Goal: Task Accomplishment & Management: Use online tool/utility

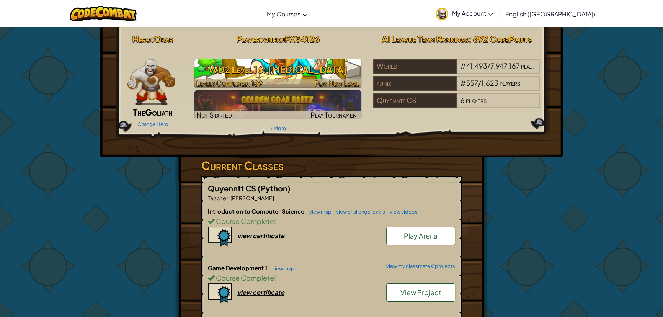
click at [322, 78] on h3 "WD2 Level 16: [MEDICAL_DATA]" at bounding box center [278, 69] width 167 height 17
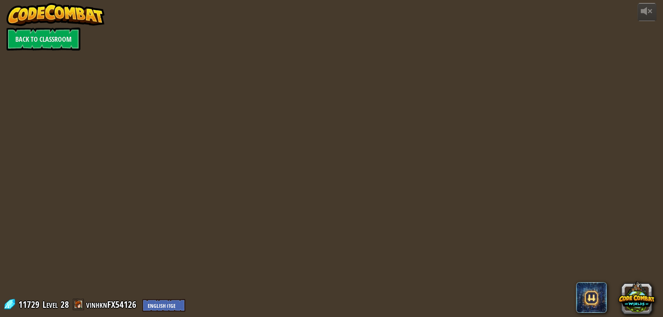
click at [292, 82] on div "powered by Back to Classroom 11729 Level 28 vinhknFX54126 English ([GEOGRAPHIC_…" at bounding box center [331, 158] width 663 height 317
select select "en-[GEOGRAPHIC_DATA]"
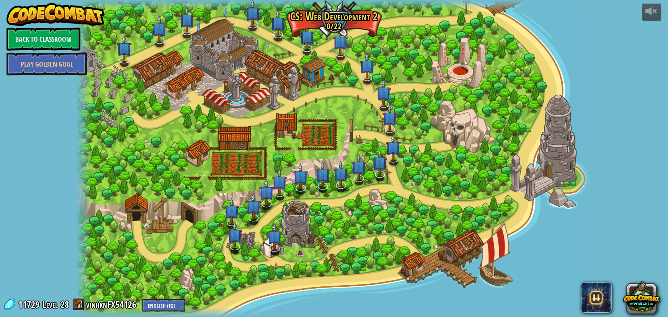
select select "en-[GEOGRAPHIC_DATA]"
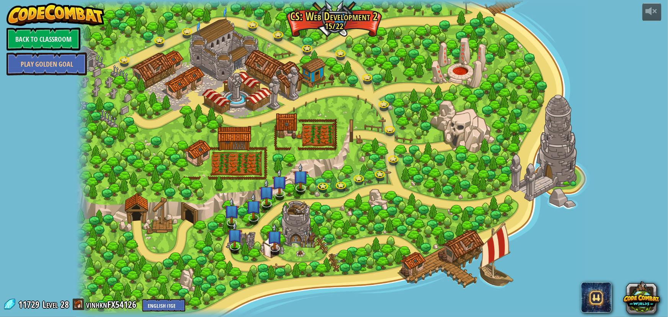
select select "en-[GEOGRAPHIC_DATA]"
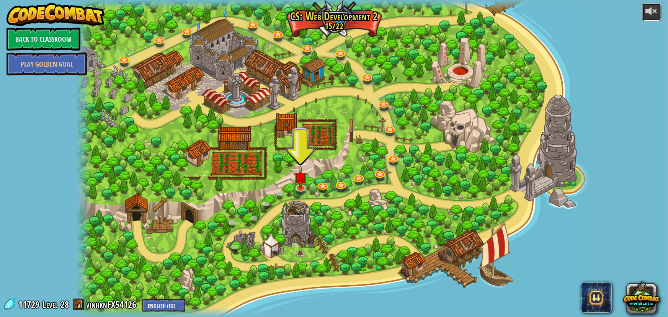
click at [651, 7] on div at bounding box center [652, 11] width 12 height 12
click at [652, 13] on div at bounding box center [652, 11] width 12 height 12
drag, startPoint x: 127, startPoint y: 218, endPoint x: 122, endPoint y: 234, distance: 16.1
click at [122, 234] on div at bounding box center [334, 158] width 516 height 317
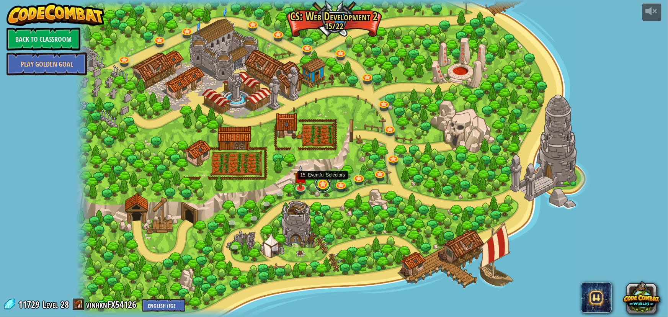
click at [319, 183] on link at bounding box center [322, 184] width 15 height 15
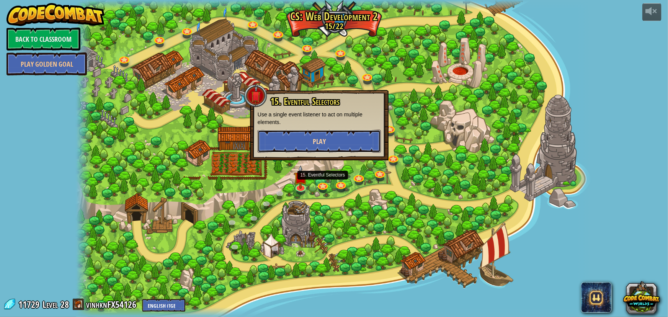
click at [297, 141] on button "Play" at bounding box center [319, 141] width 123 height 23
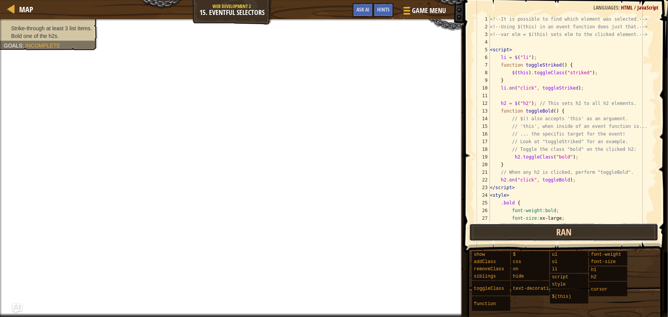
click at [534, 231] on button "Ran" at bounding box center [564, 233] width 189 height 18
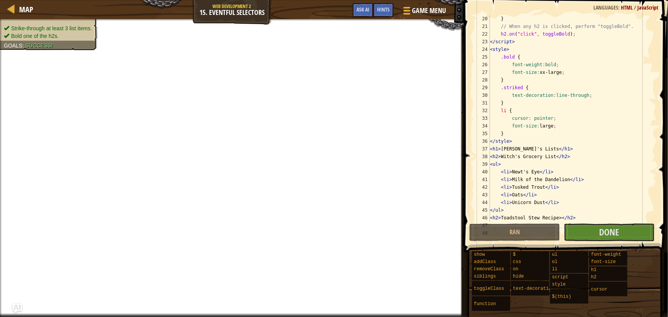
scroll to position [188, 0]
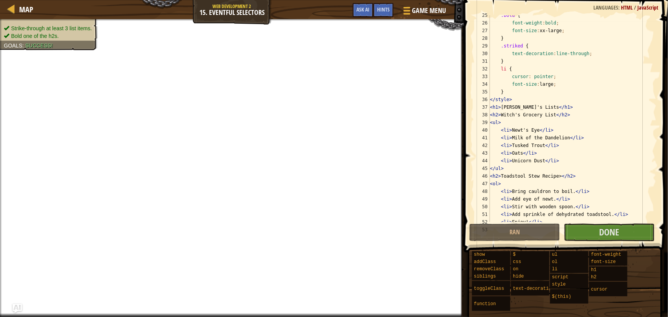
click at [555, 175] on div ".bold { font-weight : bold ; font-size : xx-large ; } .striked { text-decoratio…" at bounding box center [570, 122] width 163 height 222
type textarea "<h2>Toadstool Stew Recipe</h2>"
click at [603, 241] on span at bounding box center [567, 115] width 210 height 275
click at [587, 230] on button "Done" at bounding box center [609, 233] width 91 height 18
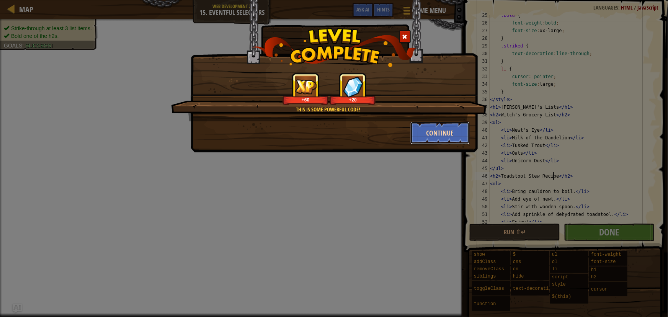
click at [447, 139] on button "Continue" at bounding box center [440, 132] width 59 height 23
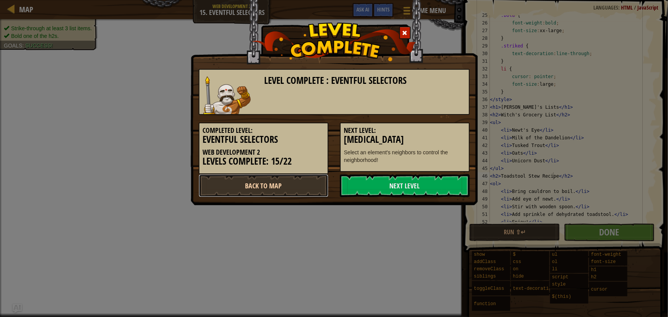
click at [303, 191] on link "Back to Map" at bounding box center [264, 185] width 130 height 23
select select "en-[GEOGRAPHIC_DATA]"
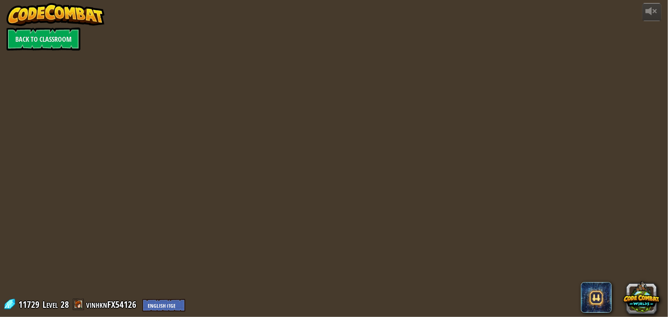
select select "en-[GEOGRAPHIC_DATA]"
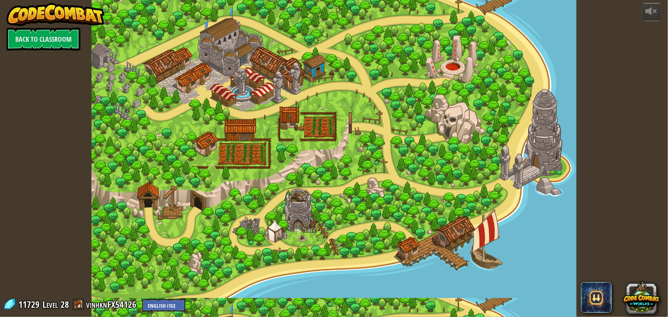
select select "en-[GEOGRAPHIC_DATA]"
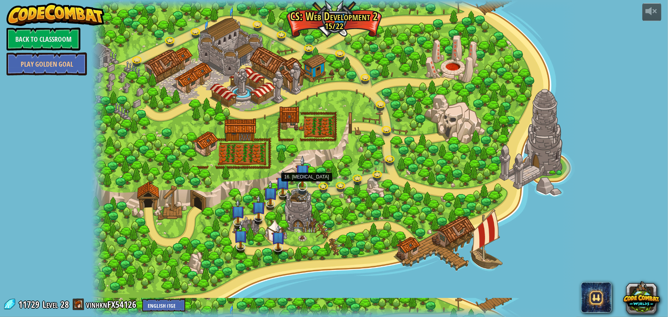
select select "en-[GEOGRAPHIC_DATA]"
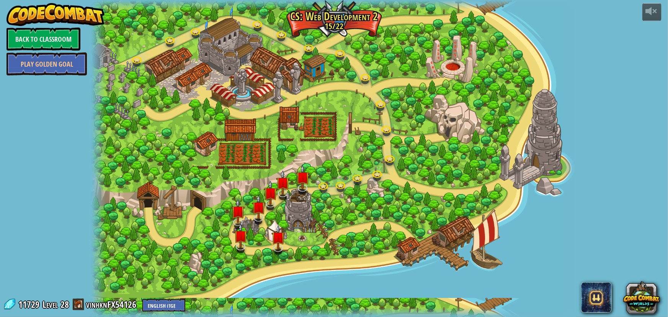
select select "en-[GEOGRAPHIC_DATA]"
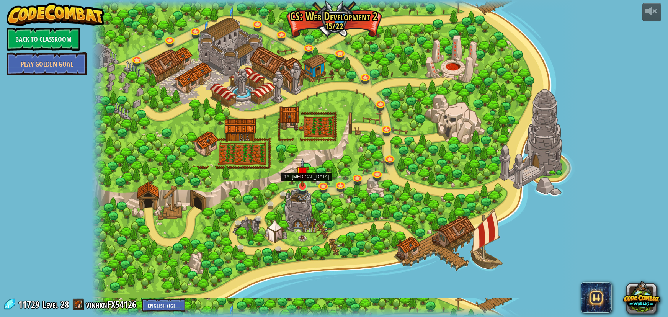
click at [302, 182] on img at bounding box center [302, 172] width 13 height 29
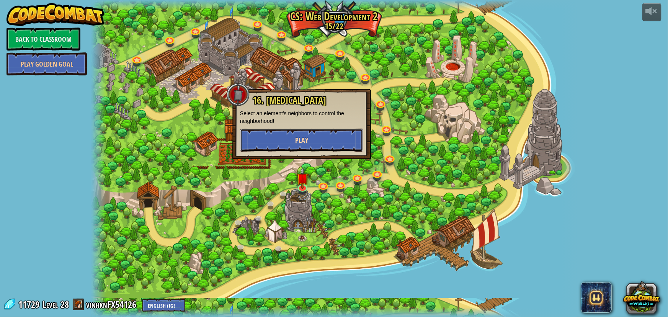
click at [306, 144] on span "Play" at bounding box center [301, 141] width 13 height 10
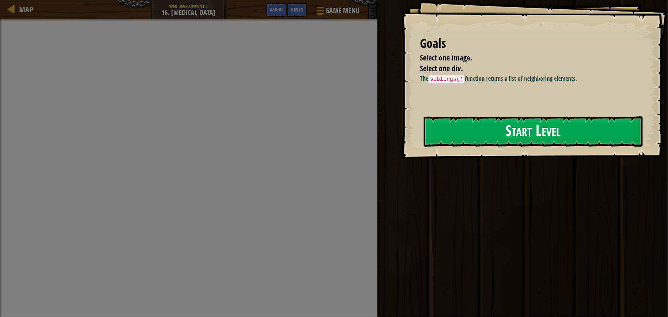
click at [470, 126] on button "Start Level" at bounding box center [533, 131] width 219 height 30
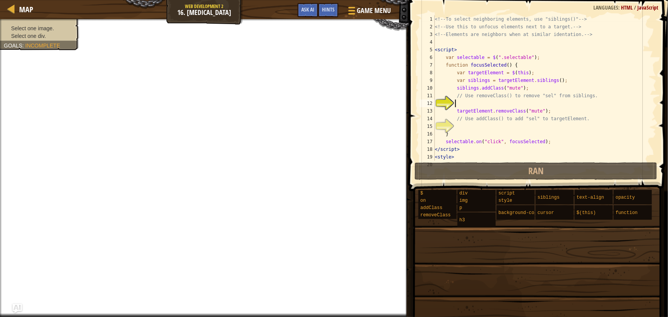
scroll to position [11, 0]
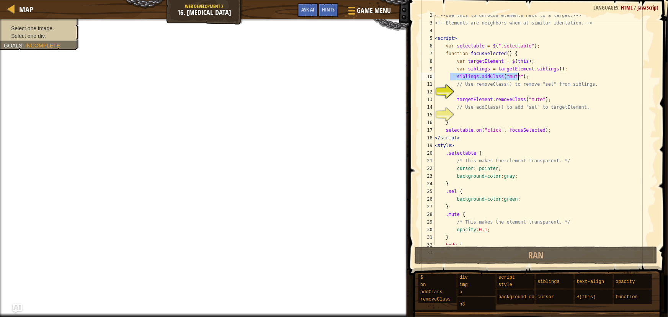
drag, startPoint x: 451, startPoint y: 75, endPoint x: 519, endPoint y: 75, distance: 67.8
click at [519, 75] on div "<!-- Use this to unfocus elements next to a target. --> <!-- Elements are neigh…" at bounding box center [543, 133] width 218 height 245
click at [472, 103] on div "<!-- Use this to unfocus elements next to a target. --> <!-- Elements are neigh…" at bounding box center [543, 133] width 218 height 245
drag, startPoint x: 455, startPoint y: 76, endPoint x: 521, endPoint y: 76, distance: 65.9
click at [521, 76] on div "<!-- Use this to unfocus elements next to a target. --> <!-- Elements are neigh…" at bounding box center [543, 133] width 218 height 245
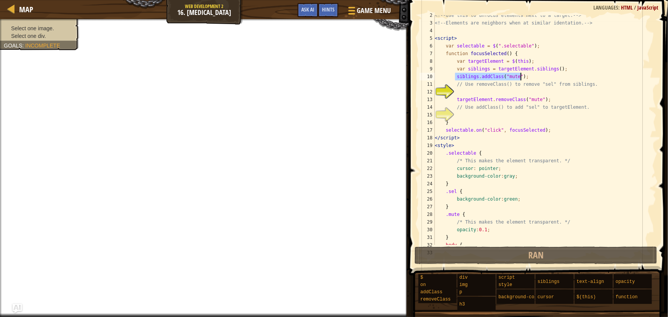
type textarea "siblings.addClass("mute");"
click at [467, 93] on div "<!-- Use this to unfocus elements next to a target. --> <!-- Elements are neigh…" at bounding box center [543, 133] width 218 height 245
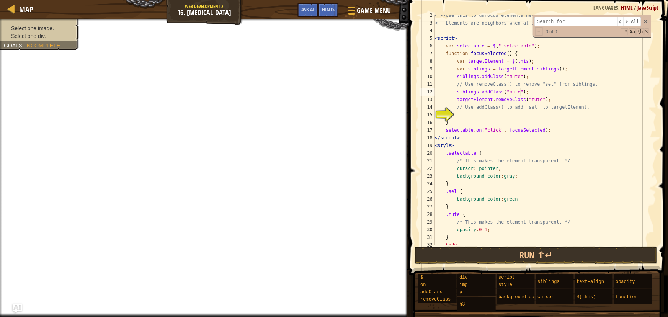
click at [486, 92] on div "<!-- Use this to unfocus elements next to a target. --> <!-- Elements are neigh…" at bounding box center [543, 133] width 218 height 245
click at [650, 21] on div "​ ​ All Replace All + 0 of 0 .* Aa \b S" at bounding box center [592, 25] width 118 height 21
click at [647, 22] on span at bounding box center [645, 21] width 5 height 5
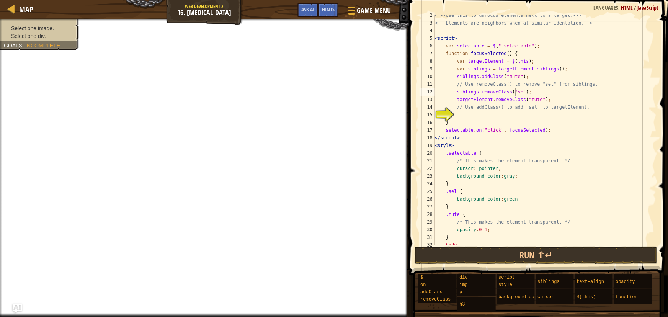
scroll to position [3, 7]
type textarea "t"
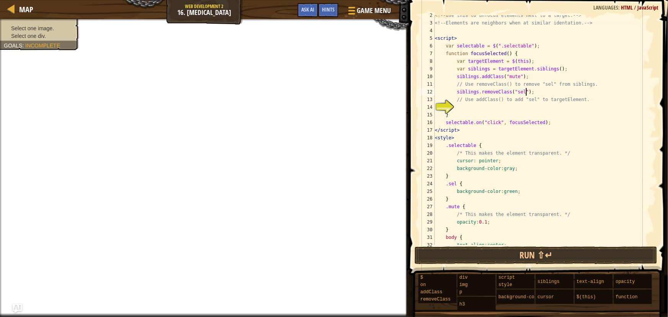
scroll to position [3, 7]
type textarea "// Use addClass() to add "sel" to targetElement."
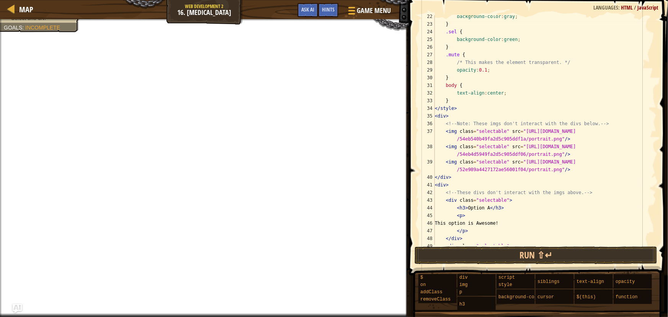
scroll to position [142, 0]
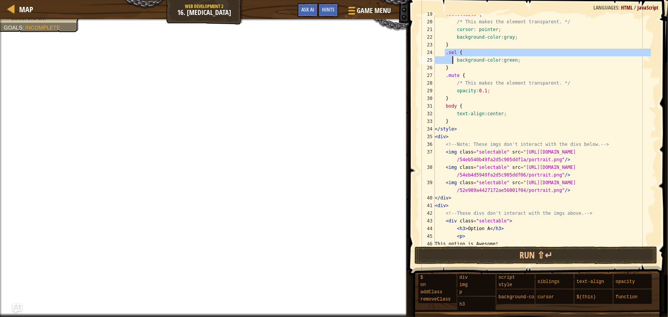
drag, startPoint x: 444, startPoint y: 52, endPoint x: 454, endPoint y: 56, distance: 10.0
click at [454, 56] on div ".selectable { /* This makes the element transparent. */ cursor : pointer ; back…" at bounding box center [543, 132] width 218 height 245
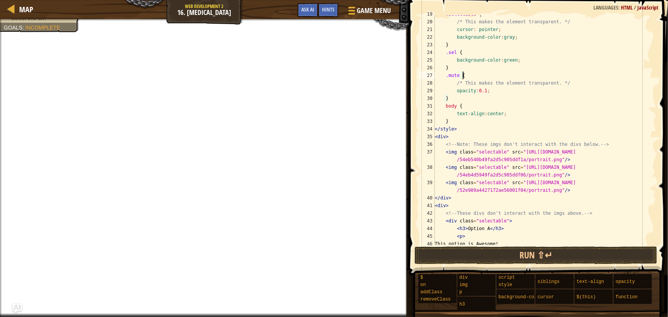
click at [503, 75] on div ".selectable { /* This makes the element transparent. */ cursor : pointer ; back…" at bounding box center [543, 132] width 218 height 245
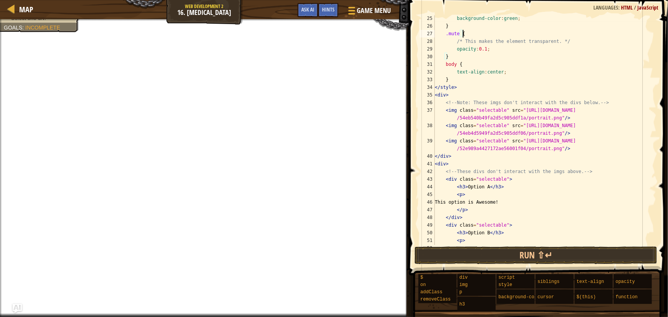
scroll to position [184, 0]
click at [540, 252] on button "Run ⇧↵" at bounding box center [536, 256] width 243 height 18
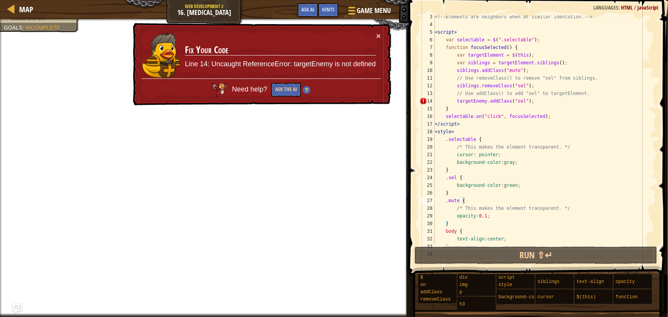
scroll to position [18, 0]
drag, startPoint x: 483, startPoint y: 100, endPoint x: 472, endPoint y: 101, distance: 10.4
click at [472, 101] on div "<!-- Elements are neighbors when at similar identation. --> < script > var sele…" at bounding box center [543, 135] width 218 height 245
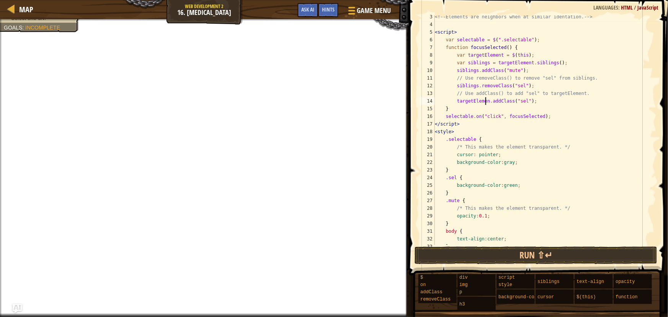
scroll to position [3, 4]
click at [450, 257] on button "Run ⇧↵" at bounding box center [536, 256] width 243 height 18
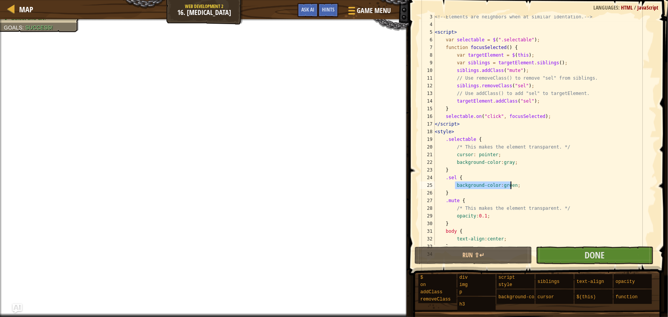
drag, startPoint x: 457, startPoint y: 185, endPoint x: 512, endPoint y: 186, distance: 55.9
click at [512, 186] on div "<!-- Elements are neighbors when at similar identation. --> < script > var sele…" at bounding box center [543, 135] width 218 height 245
click at [567, 177] on div "<!-- Elements are neighbors when at similar identation. --> < script > var sele…" at bounding box center [543, 135] width 218 height 245
type textarea ".sel {"
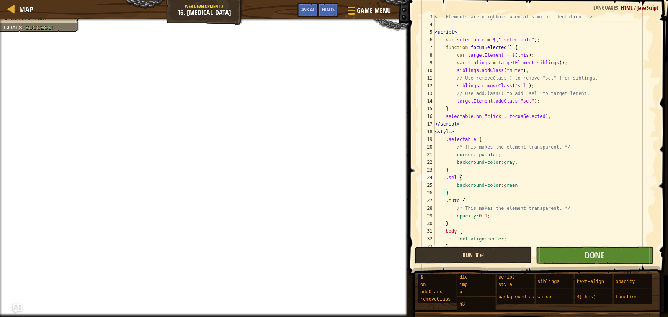
click at [511, 254] on button "Run ⇧↵" at bounding box center [474, 256] width 118 height 18
click at [476, 247] on button "Run ⇧↵" at bounding box center [474, 256] width 118 height 18
click at [605, 253] on button "Done" at bounding box center [595, 256] width 118 height 18
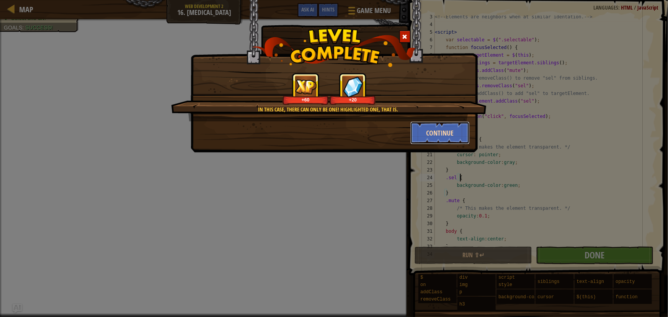
click at [434, 133] on button "Continue" at bounding box center [440, 132] width 59 height 23
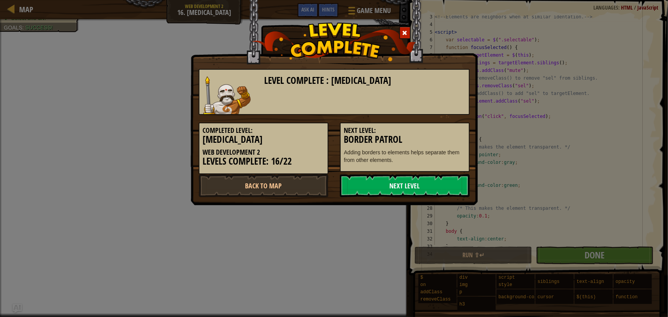
click at [375, 193] on link "Next Level" at bounding box center [405, 185] width 130 height 23
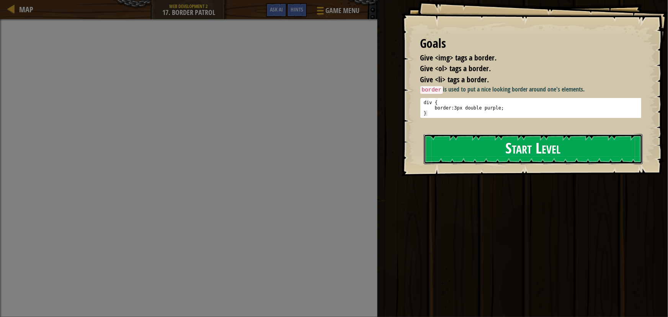
click at [439, 153] on button "Start Level" at bounding box center [533, 149] width 219 height 30
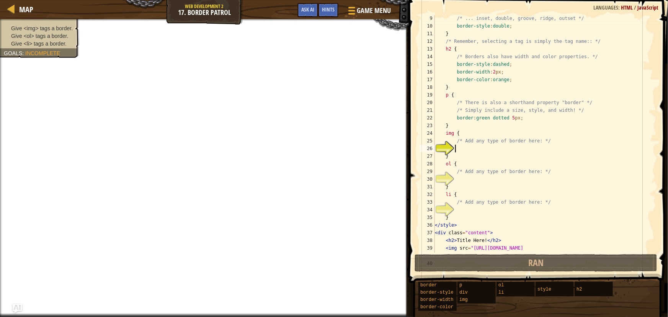
scroll to position [107, 0]
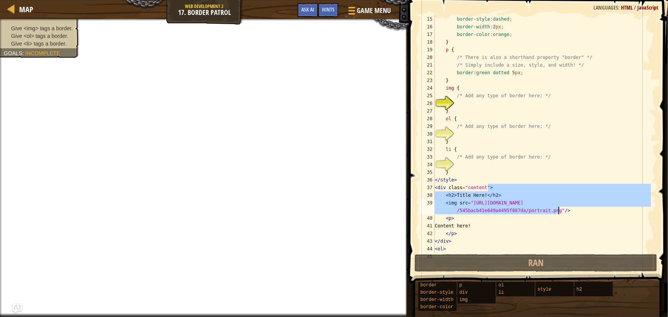
drag, startPoint x: 611, startPoint y: 200, endPoint x: 608, endPoint y: 208, distance: 8.0
click at [608, 208] on div "border-style : dashed ; border-width : 2 px ; border-color : orange ; } p { /* …" at bounding box center [543, 141] width 218 height 253
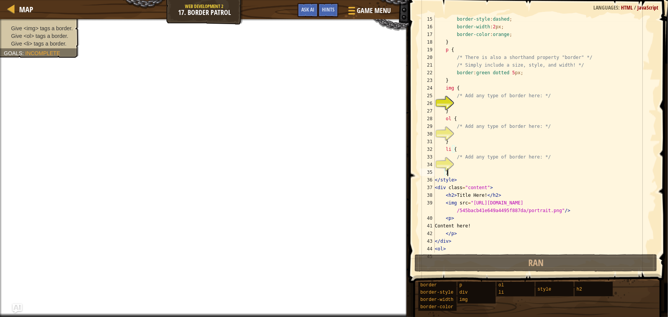
click at [564, 172] on div "border-style : dashed ; border-width : 2 px ; border-color : orange ; } p { /* …" at bounding box center [543, 141] width 218 height 253
type textarea "}"
click at [481, 108] on div "border-style : dashed ; border-width : 2 px ; border-color : orange ; } p { /* …" at bounding box center [543, 141] width 218 height 253
click at [460, 103] on div "border-style : dashed ; border-width : 2 px ; border-color : orange ; } p { /* …" at bounding box center [543, 141] width 218 height 253
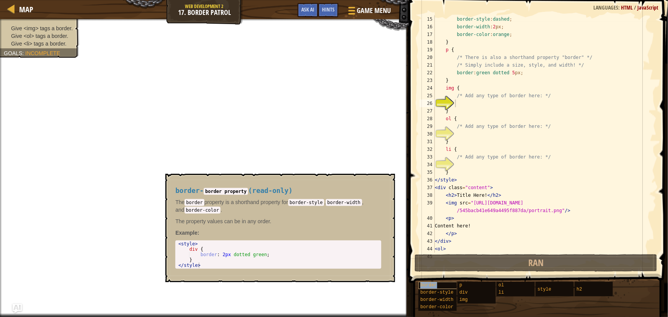
click at [428, 283] on span "border" at bounding box center [429, 285] width 16 height 5
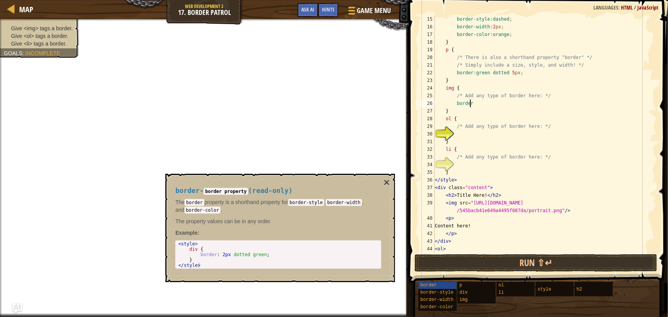
scroll to position [3, 3]
click at [433, 291] on span "border-style" at bounding box center [437, 292] width 33 height 5
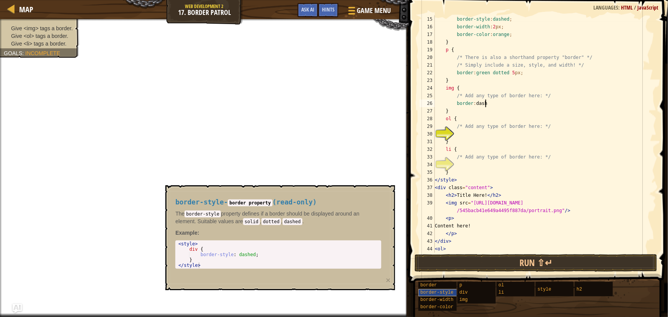
scroll to position [3, 4]
click at [447, 282] on div "border" at bounding box center [452, 285] width 67 height 7
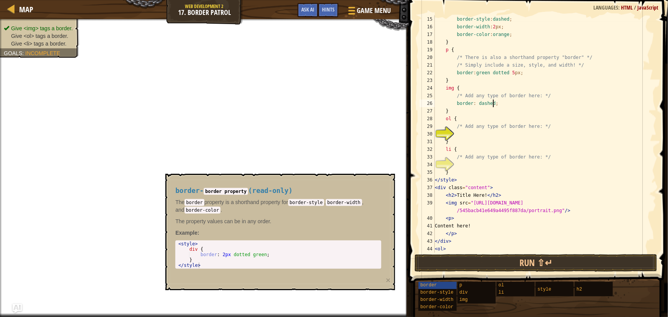
click at [469, 102] on div "border-style : dashed ; border-width : 2 px ; border-color : orange ; } p { /* …" at bounding box center [543, 141] width 218 height 253
click at [471, 102] on div "border-style : dashed ; border-width : 2 px ; border-color : orange ; } p { /* …" at bounding box center [543, 141] width 218 height 253
click at [477, 142] on div "border-style : dashed ; border-width : 2 px ; border-color : orange ; } p { /* …" at bounding box center [543, 141] width 218 height 253
type textarea "}"
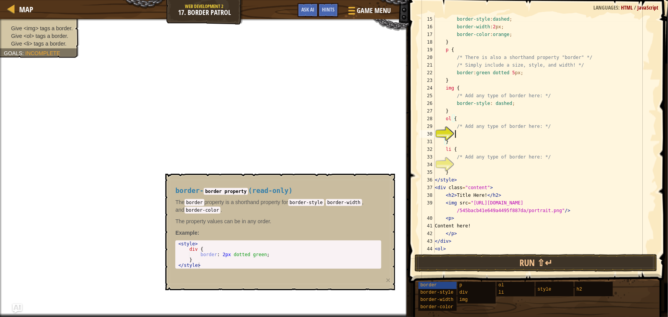
click at [458, 136] on div "border-style : dashed ; border-width : 2 px ; border-color : orange ; } p { /* …" at bounding box center [543, 141] width 218 height 253
click at [432, 297] on span "border-width" at bounding box center [437, 299] width 33 height 5
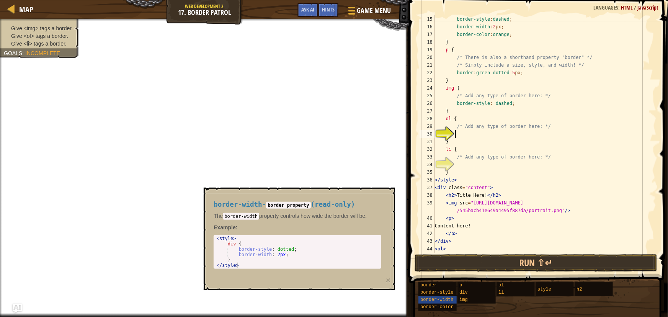
type textarea "border-width: 2px;"
drag, startPoint x: 236, startPoint y: 255, endPoint x: 284, endPoint y: 254, distance: 48.3
click at [284, 254] on div "< style > div { border-style : dotted ; border-width : 2 px ; } </ style >" at bounding box center [297, 257] width 165 height 43
click at [482, 136] on div "border-style : dashed ; border-width : 2 px ; border-color : orange ; } p { /* …" at bounding box center [543, 141] width 218 height 253
paste textarea "border-width: 2px;"
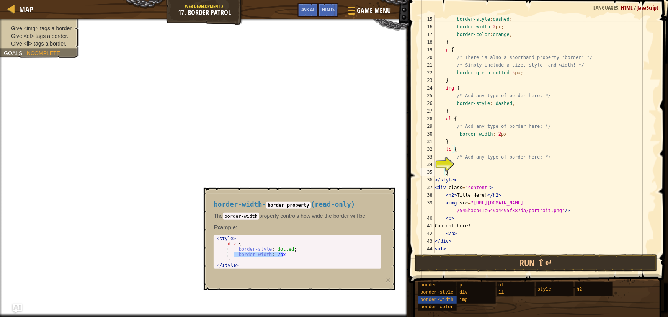
click at [467, 172] on div "border-style : dashed ; border-width : 2 px ; border-color : orange ; } p { /* …" at bounding box center [543, 141] width 218 height 253
type textarea "}"
click at [459, 166] on div "border-style : dashed ; border-width : 2 px ; border-color : orange ; } p { /* …" at bounding box center [543, 141] width 218 height 253
drag, startPoint x: 440, startPoint y: 306, endPoint x: 440, endPoint y: 300, distance: 6.1
click at [440, 305] on span "border-color" at bounding box center [437, 307] width 33 height 5
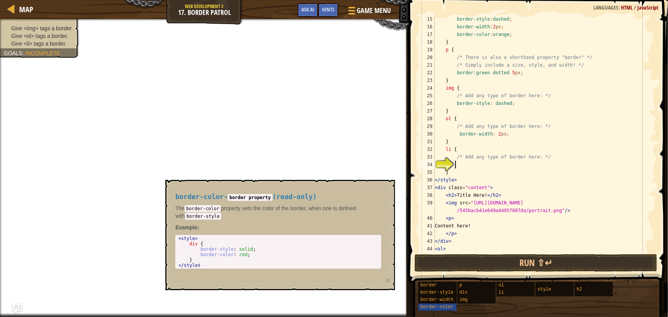
type textarea "border-color: red;"
drag, startPoint x: 199, startPoint y: 256, endPoint x: 246, endPoint y: 255, distance: 47.1
click at [246, 255] on div "< style > div { border-style : solid ; border-color : red ; } </ style >" at bounding box center [278, 257] width 203 height 43
click at [466, 165] on div "border-style : dashed ; border-width : 2 px ; border-color : orange ; } p { /* …" at bounding box center [543, 141] width 218 height 253
paste textarea "border-color: red;"
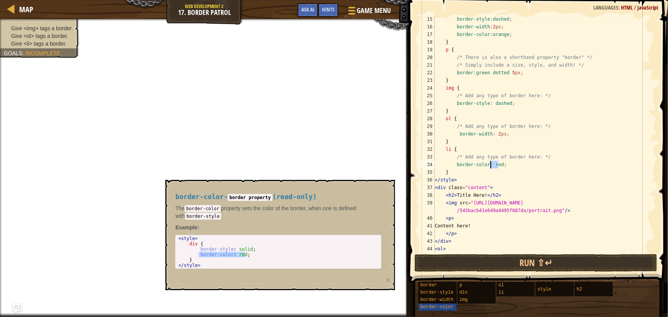
drag, startPoint x: 498, startPoint y: 165, endPoint x: 490, endPoint y: 165, distance: 7.7
click at [490, 165] on div "border-style : dashed ; border-width : 2 px ; border-color : orange ; } p { /* …" at bounding box center [543, 141] width 218 height 253
click at [497, 261] on button "Run ⇧↵" at bounding box center [536, 263] width 243 height 18
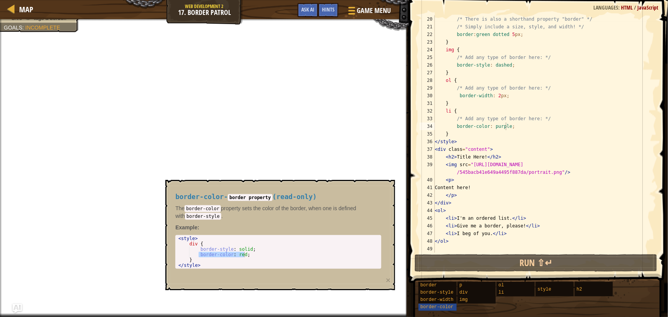
scroll to position [146, 0]
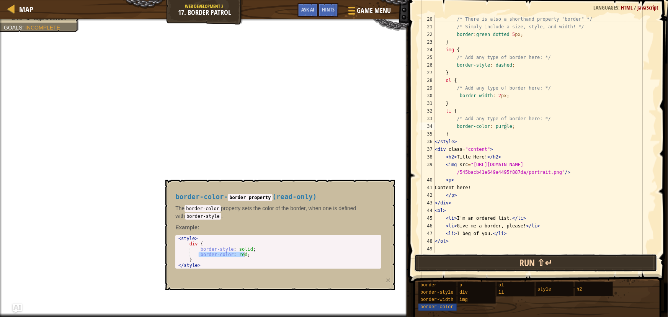
click at [488, 258] on button "Run ⇧↵" at bounding box center [536, 263] width 243 height 18
click at [487, 260] on button "Run ⇧↵" at bounding box center [536, 263] width 243 height 18
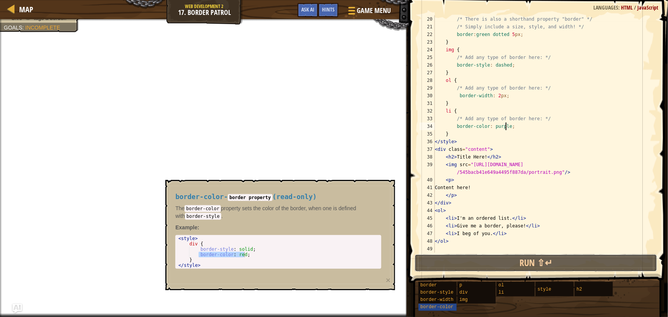
drag, startPoint x: 487, startPoint y: 260, endPoint x: 459, endPoint y: 249, distance: 29.9
click at [479, 257] on button "Run ⇧↵" at bounding box center [536, 263] width 243 height 18
click at [454, 188] on div "/* There is also a shorthand property "border" */ /* Simply include a size, sty…" at bounding box center [543, 141] width 218 height 253
click at [498, 183] on div "/* There is also a shorthand property "border" */ /* Simply include a size, sty…" at bounding box center [543, 141] width 218 height 253
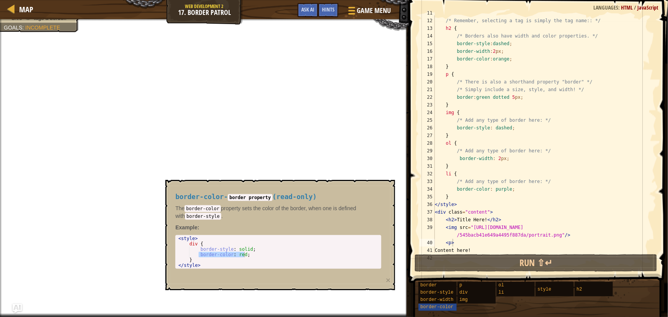
scroll to position [83, 0]
click at [422, 287] on div "border" at bounding box center [452, 285] width 67 height 7
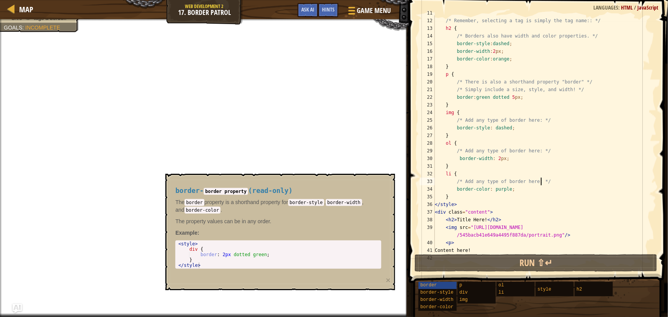
click at [554, 180] on div "} /* Remember, selecting a tag is simply the tag name:: */ h2 { /* Borders also…" at bounding box center [543, 135] width 218 height 253
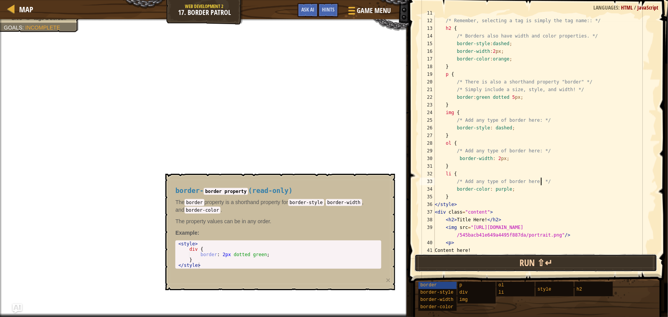
click at [470, 261] on button "Run ⇧↵" at bounding box center [536, 263] width 243 height 18
click at [470, 260] on button "Run ⇧↵" at bounding box center [536, 263] width 243 height 18
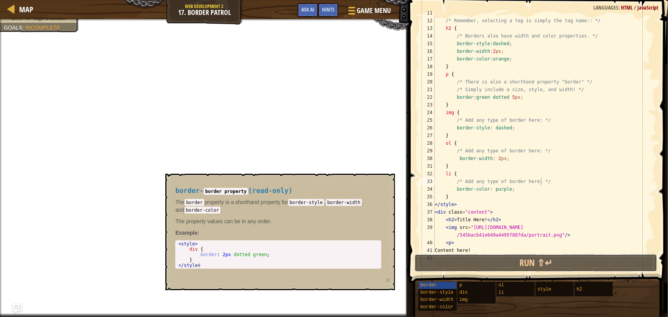
drag, startPoint x: 470, startPoint y: 260, endPoint x: 409, endPoint y: 223, distance: 71.3
click at [460, 253] on div "/* Add any type of border here: */ 11 12 13 14 15 16 17 18 19 20 21 22 23 24 25…" at bounding box center [538, 157] width 262 height 306
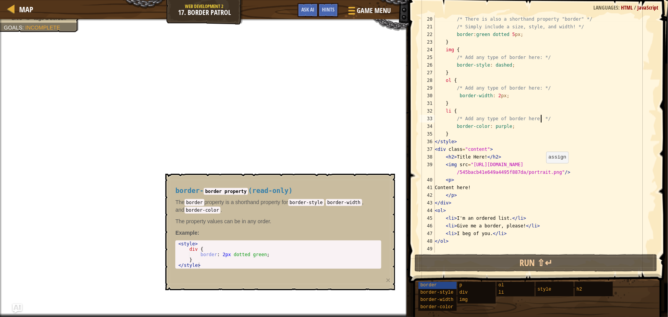
scroll to position [62, 0]
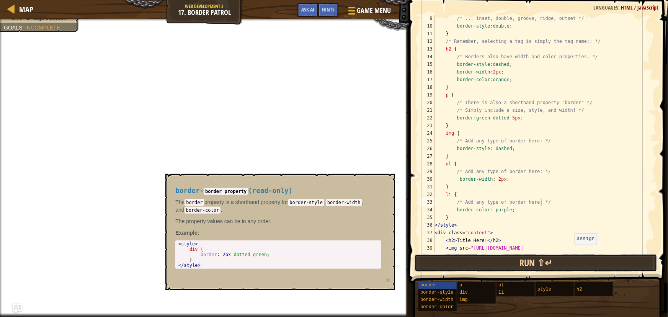
click at [521, 260] on button "Run ⇧↵" at bounding box center [536, 263] width 243 height 18
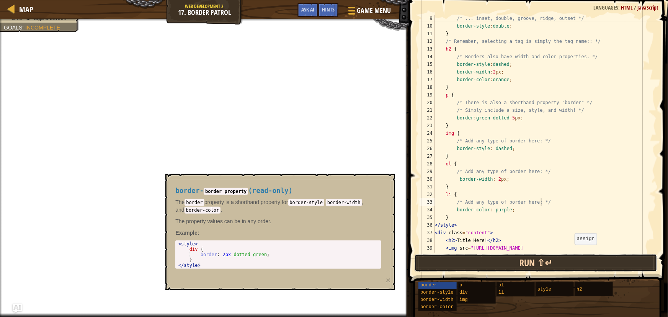
click at [521, 260] on button "Run ⇧↵" at bounding box center [536, 263] width 243 height 18
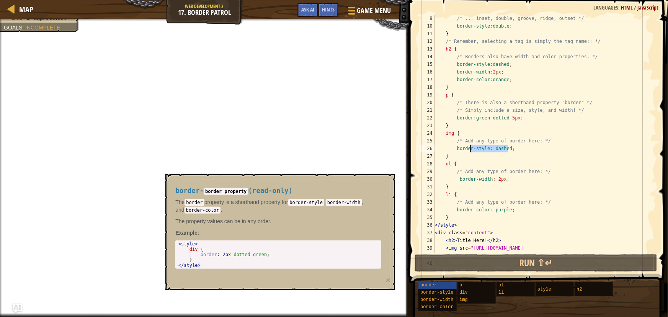
drag, startPoint x: 513, startPoint y: 150, endPoint x: 472, endPoint y: 149, distance: 41.8
click at [472, 149] on div "/* ... inset, double, groove, ridge, outset */ border-style : double ; } /* Rem…" at bounding box center [543, 145] width 218 height 260
type textarea "border"
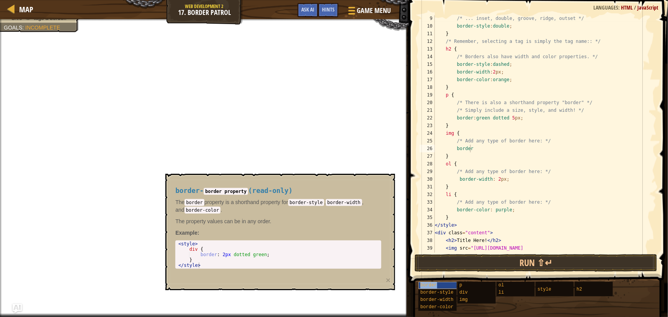
click at [440, 283] on div "border" at bounding box center [452, 285] width 67 height 7
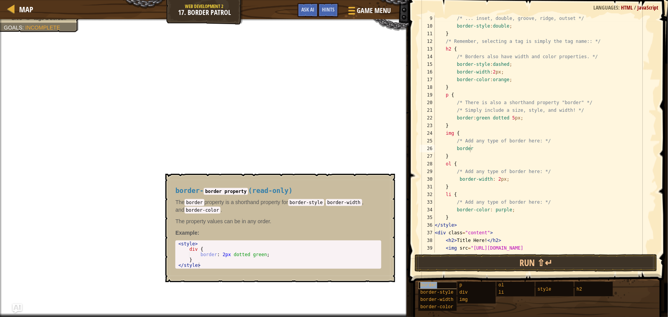
click at [427, 284] on span "border" at bounding box center [429, 285] width 16 height 5
type textarea "border: 2px dotted green;"
drag, startPoint x: 197, startPoint y: 256, endPoint x: 262, endPoint y: 254, distance: 65.5
click at [262, 254] on div "< style > div { border : 2 px dotted green ; } </ style >" at bounding box center [278, 260] width 203 height 38
click at [481, 146] on div "/* ... inset, double, groove, ridge, outset */ border-style : double ; } /* Rem…" at bounding box center [543, 145] width 218 height 260
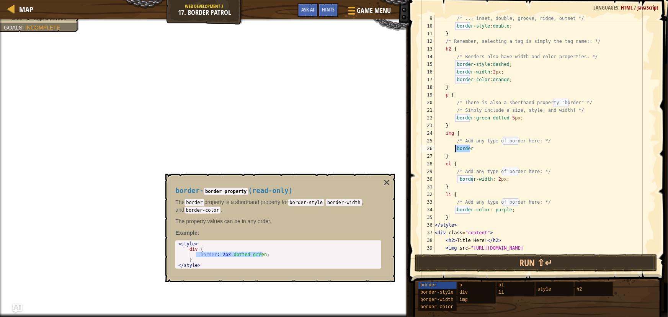
drag, startPoint x: 483, startPoint y: 151, endPoint x: 454, endPoint y: 146, distance: 29.1
click at [454, 146] on div "/* ... inset, double, groove, ridge, outset */ border-style : double ; } /* Rem…" at bounding box center [543, 145] width 218 height 260
paste textarea "border: 2px dotted green;"
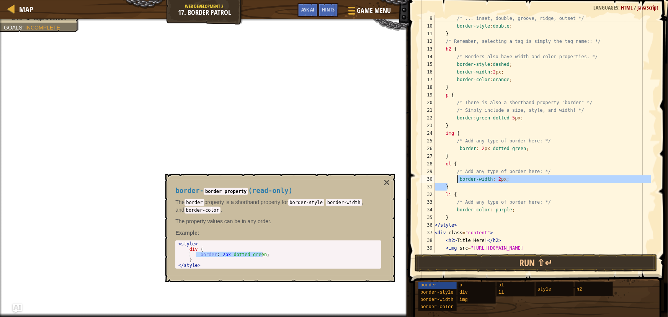
drag, startPoint x: 506, startPoint y: 183, endPoint x: 458, endPoint y: 180, distance: 48.0
click at [458, 180] on div "/* ... inset, double, groove, ridge, outset */ border-style : double ; } /* Rem…" at bounding box center [543, 145] width 218 height 260
click at [455, 187] on div "/* ... inset, double, groove, ridge, outset */ border-style : double ; } /* Rem…" at bounding box center [543, 133] width 218 height 237
drag, startPoint x: 513, startPoint y: 179, endPoint x: 455, endPoint y: 179, distance: 58.2
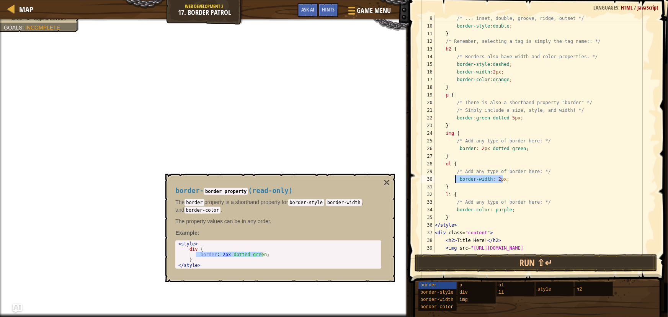
click at [455, 179] on div "/* ... inset, double, groove, ridge, outset */ border-style : double ; } /* Rem…" at bounding box center [543, 145] width 218 height 260
type textarea "border-width: 2px;"
click at [447, 291] on span "border-style" at bounding box center [437, 292] width 33 height 5
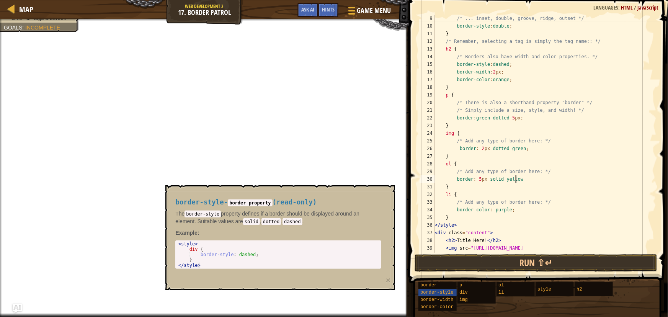
scroll to position [3, 6]
drag, startPoint x: 515, startPoint y: 208, endPoint x: 471, endPoint y: 208, distance: 44.4
click at [471, 208] on div "/* ... inset, double, groove, ridge, outset */ border-style : double ; } /* Rem…" at bounding box center [543, 145] width 218 height 260
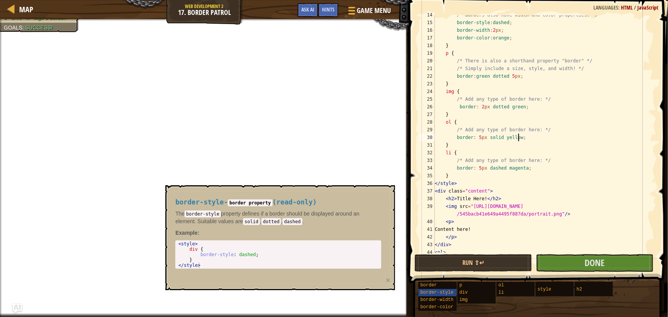
scroll to position [146, 0]
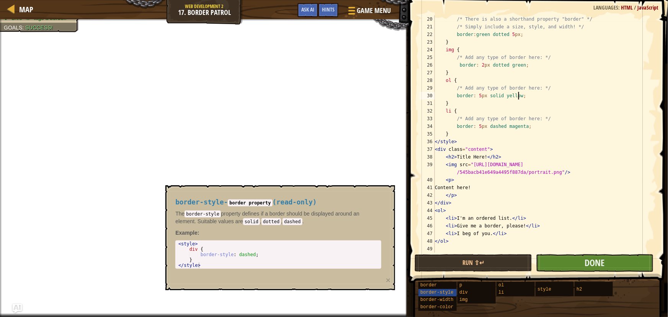
type textarea "border: 5px solid yellow;"
click at [574, 266] on button "Done" at bounding box center [595, 263] width 118 height 18
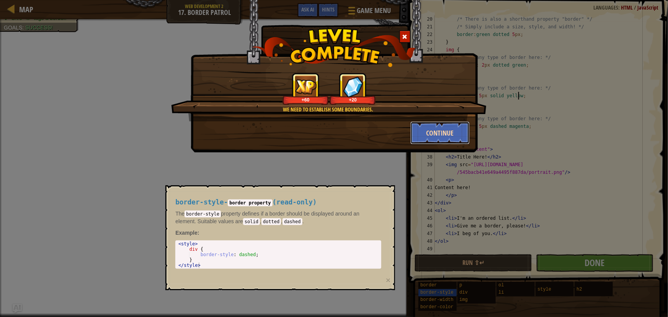
click at [444, 133] on button "Continue" at bounding box center [440, 132] width 59 height 23
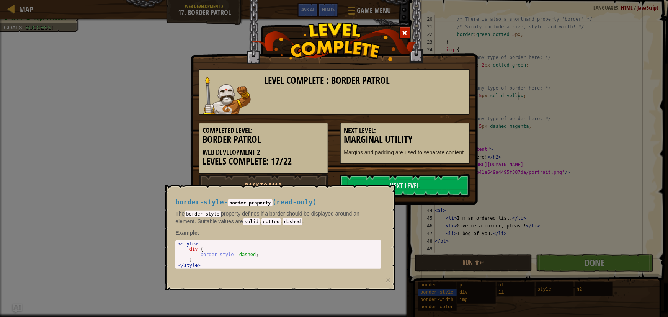
click at [114, 195] on div "Level Complete : Border Patrol Completed Level: Border Patrol Web Development 2…" at bounding box center [334, 158] width 668 height 317
click at [434, 291] on div "Level Complete : Border Patrol Completed Level: Border Patrol Web Development 2…" at bounding box center [334, 158] width 668 height 317
click at [388, 281] on button "×" at bounding box center [388, 280] width 5 height 8
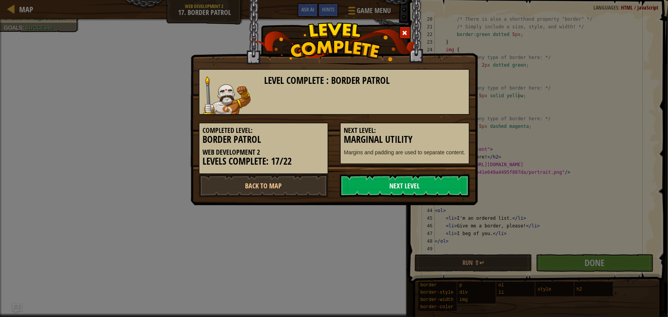
click at [361, 189] on link "Next Level" at bounding box center [405, 185] width 130 height 23
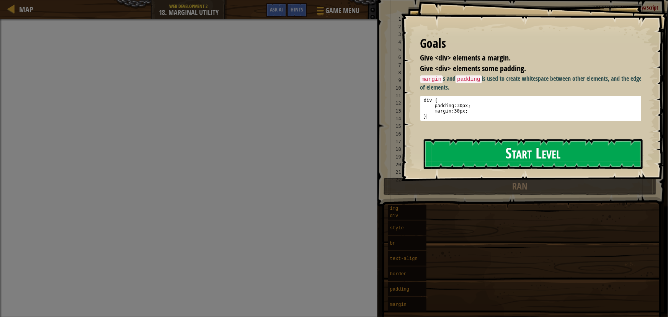
click at [479, 144] on button "Start Level" at bounding box center [533, 154] width 219 height 30
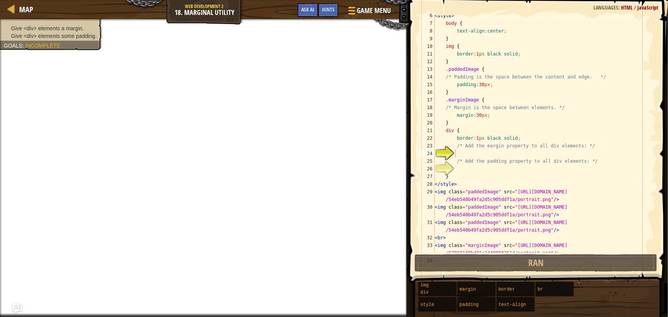
scroll to position [21, 0]
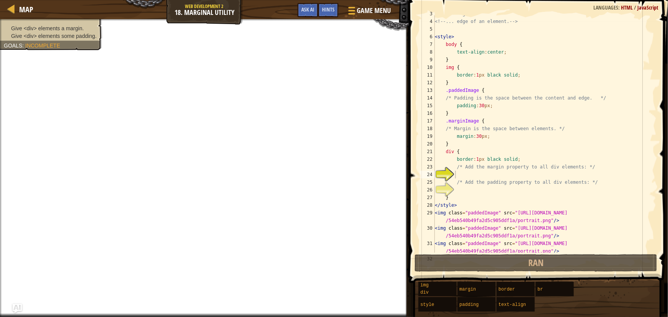
click at [473, 172] on div "<!-- Padding is distance between the content and... --> <!-- ... edge of an ele…" at bounding box center [543, 140] width 218 height 260
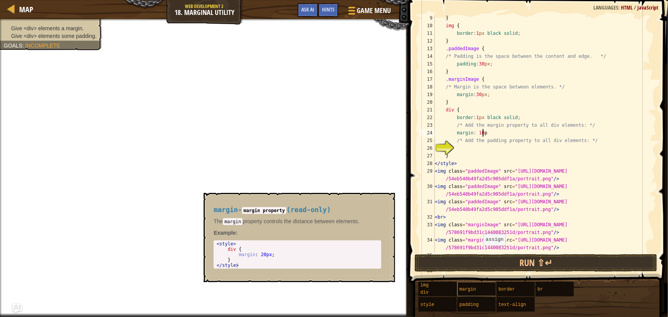
scroll to position [3, 4]
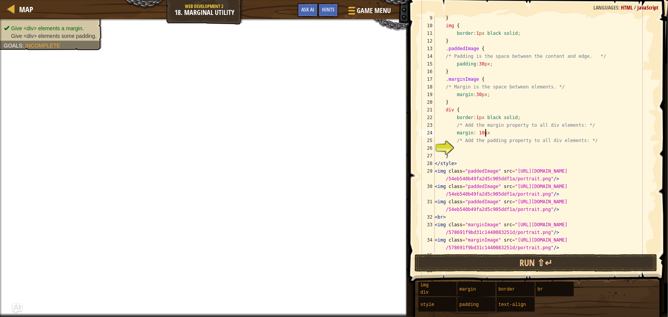
click at [462, 152] on div "} img { border : 1 px black solid ; } .paddedImage { /* Padding is the space be…" at bounding box center [543, 144] width 218 height 260
type textarea "}"
click at [463, 149] on div "} img { border : 1 px black solid ; } .paddedImage { /* Padding is the space be…" at bounding box center [543, 144] width 218 height 260
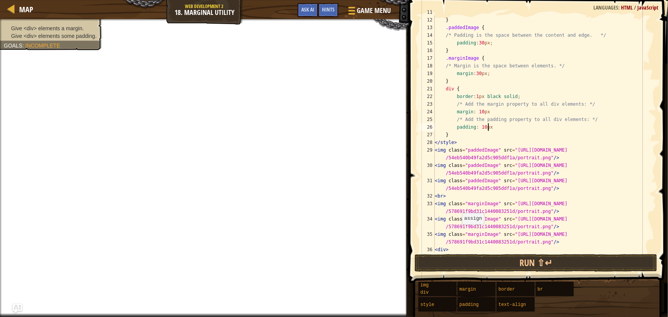
scroll to position [84, 0]
click at [470, 260] on button "Run ⇧↵" at bounding box center [536, 263] width 243 height 18
click at [502, 255] on button "Run ⇧↵" at bounding box center [536, 263] width 243 height 18
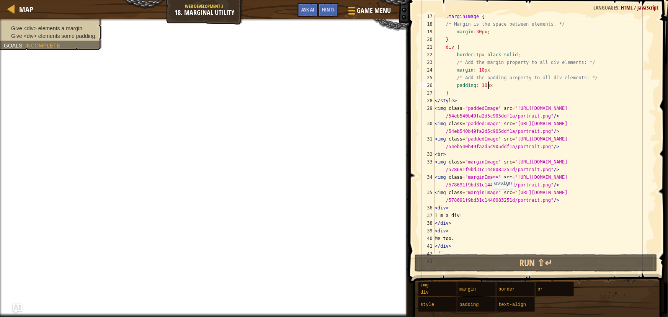
scroll to position [104, 0]
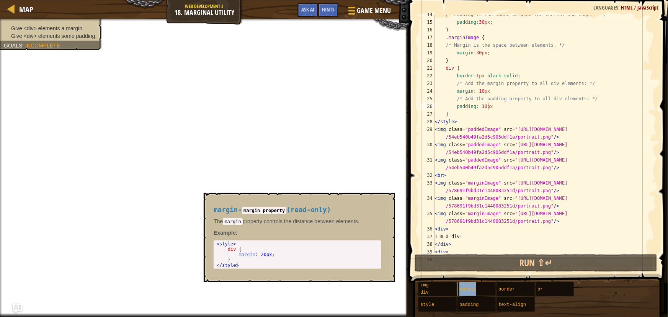
click at [463, 290] on span "margin" at bounding box center [468, 289] width 16 height 5
click at [495, 95] on div "/* Padding is the space between the content and edge. */ padding : 30 px ; } .m…" at bounding box center [543, 137] width 218 height 253
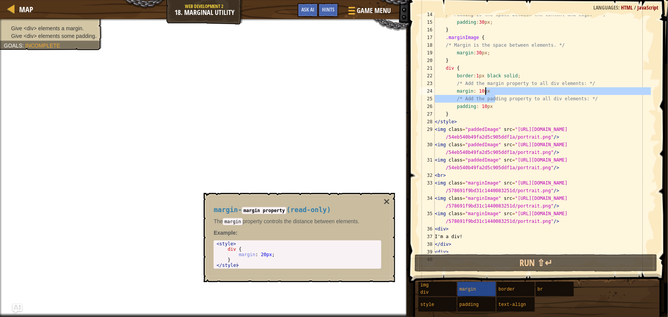
click at [489, 88] on div "/* Padding is the space between the content and edge. */ padding : 30 px ; } .m…" at bounding box center [543, 133] width 218 height 237
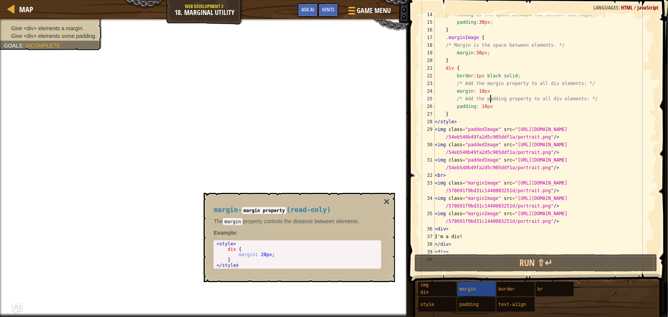
click at [491, 95] on div "/* Padding is the space between the content and edge. */ padding : 30 px ; } .m…" at bounding box center [543, 137] width 218 height 253
click at [490, 92] on div "/* Padding is the space between the content and edge. */ padding : 30 px ; } .m…" at bounding box center [543, 137] width 218 height 253
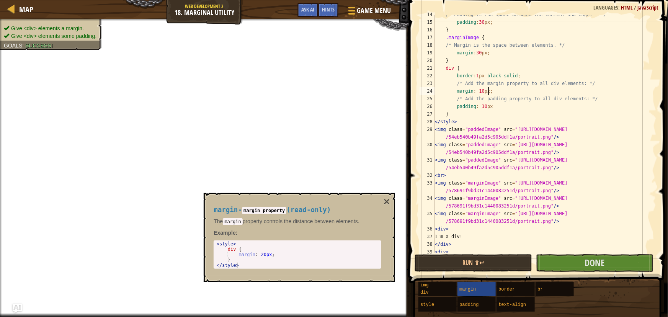
click at [492, 110] on div "/* Padding is the space between the content and edge. */ padding : 30 px ; } .m…" at bounding box center [543, 137] width 218 height 253
type textarea "padding: 10px;"
click at [384, 199] on button "×" at bounding box center [387, 201] width 6 height 11
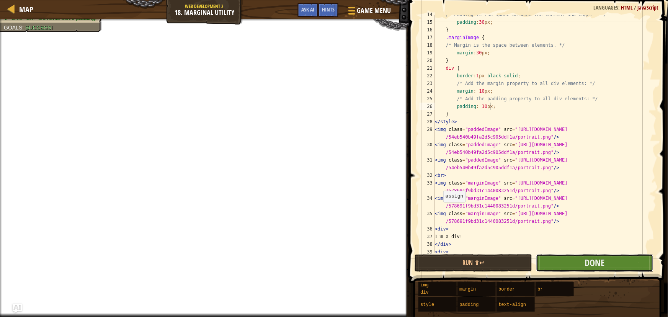
click at [614, 259] on button "Done" at bounding box center [595, 263] width 118 height 18
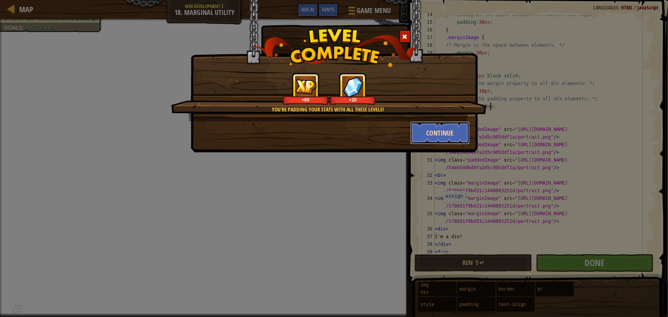
click at [428, 131] on button "Continue" at bounding box center [440, 132] width 59 height 23
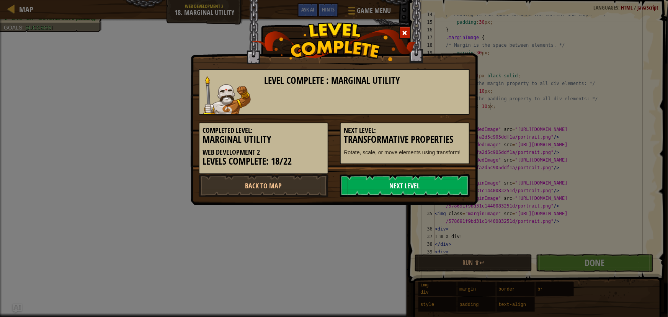
click at [353, 188] on link "Next Level" at bounding box center [405, 185] width 130 height 23
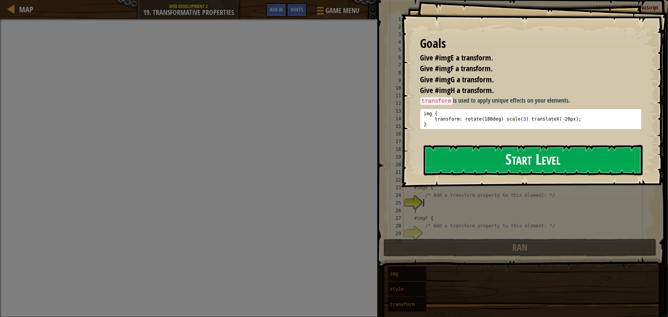
click at [444, 164] on button "Start Level" at bounding box center [533, 160] width 219 height 30
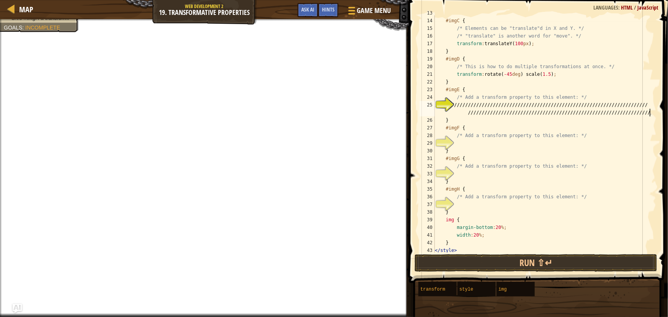
scroll to position [3, 34]
type textarea "///////////////////////////////////////////////////////////////////////////////…"
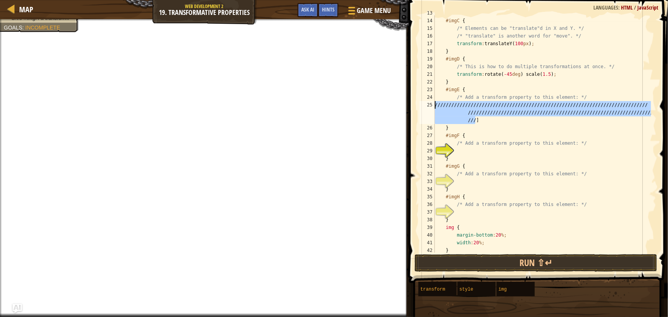
drag, startPoint x: 501, startPoint y: 122, endPoint x: 424, endPoint y: 105, distance: 78.9
click at [424, 105] on div "///////////////////////////////////////////////////////////////////////////////…" at bounding box center [537, 133] width 239 height 237
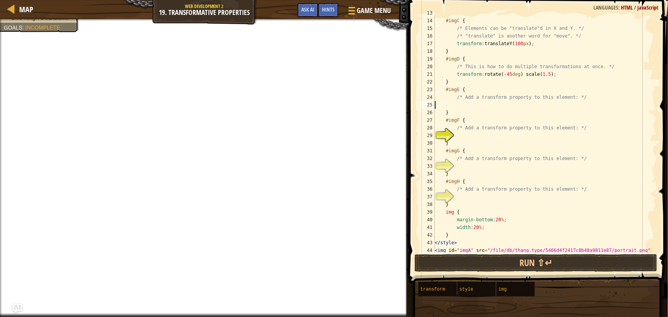
scroll to position [3, 0]
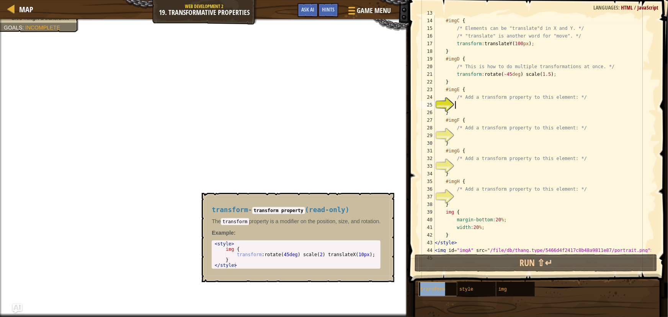
click at [431, 290] on span "transform" at bounding box center [433, 289] width 25 height 5
type textarea "transform: rotate(45deg) scale(2) translateX(10px);"
drag, startPoint x: 233, startPoint y: 255, endPoint x: 370, endPoint y: 257, distance: 136.8
click at [370, 257] on div "< style > img { transform : rotate( 45 deg ) scale( 2 ) translateX( 10 px ) ; }…" at bounding box center [296, 260] width 167 height 38
click at [472, 107] on div "} #imgC { /* Elements can be "translate"d in X and Y. */ /* "translate" is anot…" at bounding box center [543, 135] width 218 height 253
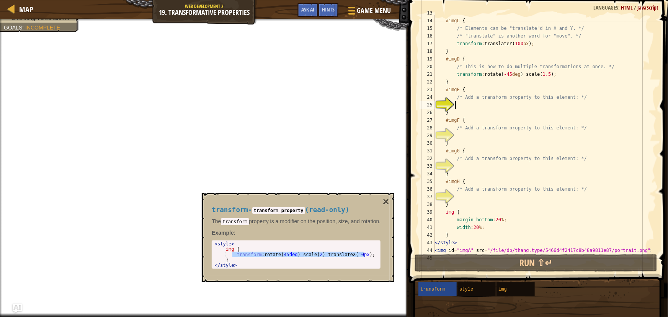
paste textarea "transform: rotate(45deg) scale(2) translateX(10px);"
type textarea "transform: rotate(45deg) scale(2) translateX(10px);"
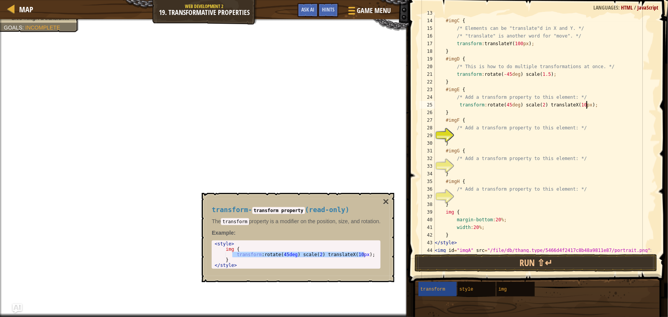
click at [460, 137] on div "} #imgC { /* Elements can be "translate"d in X and Y. */ /* "translate" is anot…" at bounding box center [543, 135] width 218 height 253
click at [388, 200] on button "×" at bounding box center [386, 201] width 6 height 11
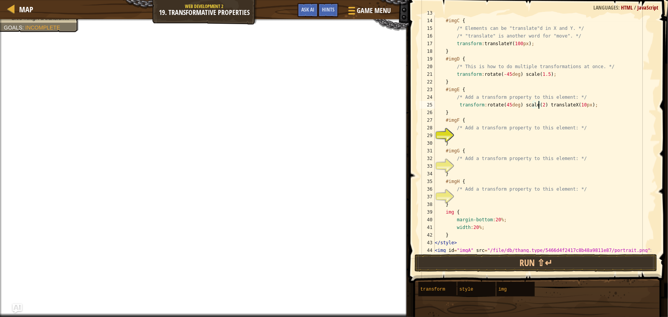
click at [538, 105] on div "} #imgC { /* Elements can be "translate"d in X and Y. */ /* "translate" is anot…" at bounding box center [543, 135] width 218 height 253
type textarea "transform: rotate(45deg) scale(0.5) translateX(10px);"
click at [466, 138] on div "} #imgC { /* Elements can be "translate"d in X and Y. */ /* "translate" is anot…" at bounding box center [543, 135] width 218 height 253
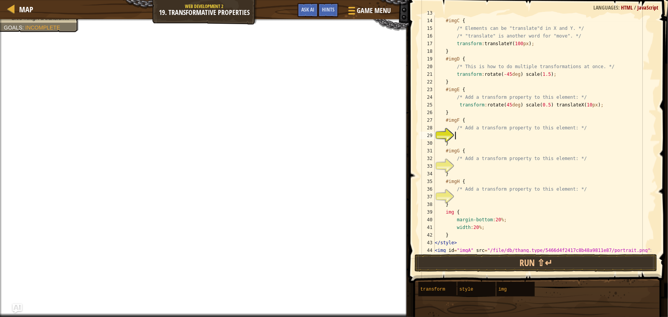
paste textarea "transform: rotate(45deg) scale(2) translateX(10px);"
click at [536, 137] on div "} #imgC { /* Elements can be "translate"d in X and Y. */ /* "translate" is anot…" at bounding box center [543, 135] width 218 height 253
drag, startPoint x: 582, startPoint y: 134, endPoint x: 578, endPoint y: 135, distance: 4.4
click at [578, 135] on div "} #imgC { /* Elements can be "translate"d in X and Y. */ /* "translate" is anot…" at bounding box center [543, 135] width 218 height 253
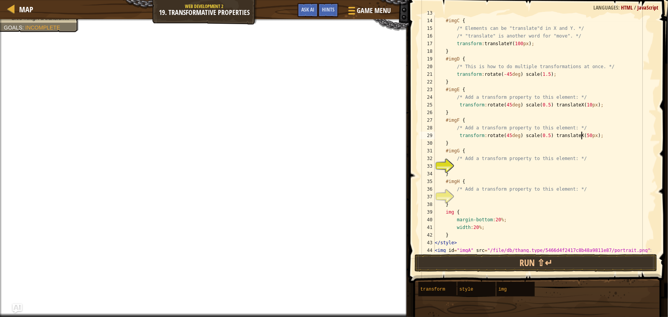
scroll to position [3, 12]
type textarea "transform: rotate(34deg) scale(0.5) translateX(50px);"
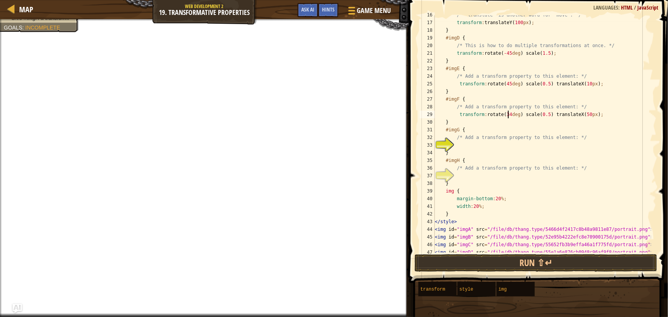
scroll to position [119, 0]
click at [475, 147] on div "/* "translate" is another word for "move". */ transform : translateY( 100 px ) …" at bounding box center [543, 137] width 218 height 253
paste textarea "transform: rotate(45deg) scale(2) translateX(10px);"
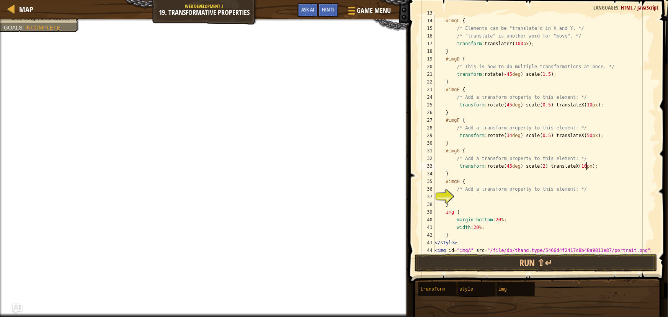
scroll to position [119, 0]
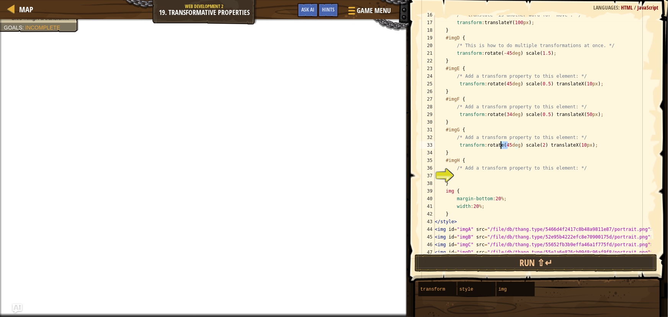
drag, startPoint x: 508, startPoint y: 146, endPoint x: 502, endPoint y: 148, distance: 5.8
click at [502, 148] on div "/* "translate" is another word for "move". */ transform : translateY( 100 px ) …" at bounding box center [543, 137] width 218 height 253
click at [508, 144] on div "/* "translate" is another word for "move". */ transform : translateY( 100 px ) …" at bounding box center [543, 133] width 218 height 237
drag, startPoint x: 509, startPoint y: 144, endPoint x: 504, endPoint y: 146, distance: 4.8
click at [504, 146] on div "/* "translate" is another word for "move". */ transform : translateY( 100 px ) …" at bounding box center [543, 137] width 218 height 253
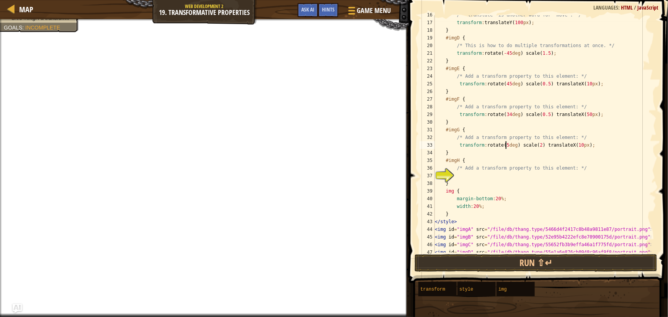
scroll to position [3, 6]
click at [540, 145] on div "/* "translate" is another word for "move". */ transform : translateY( 100 px ) …" at bounding box center [543, 137] width 218 height 253
type textarea "transform: rotate(56deg) scale(0.4) translateX(10px);"
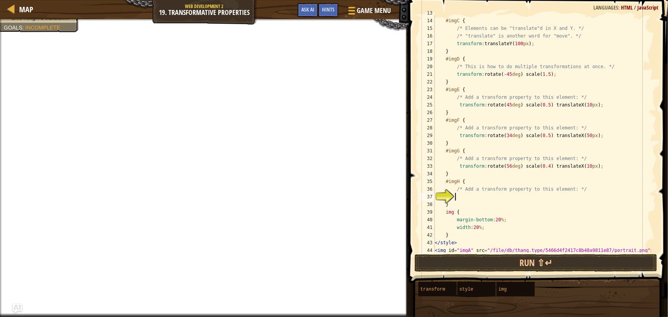
click at [478, 197] on div "} #imgC { /* Elements can be "translate"d in X and Y. */ /* "translate" is anot…" at bounding box center [543, 135] width 218 height 253
paste textarea "transform: rotate(45deg) scale(2) translateX(10px);"
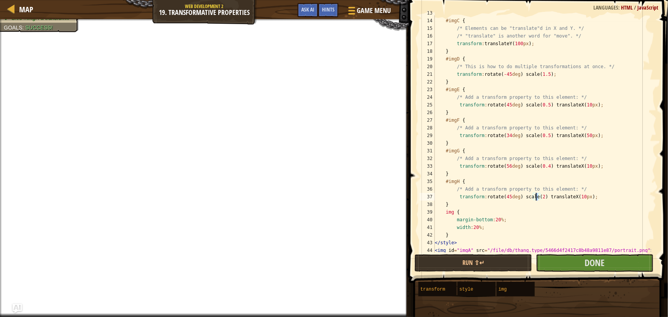
click at [536, 200] on div "} #imgC { /* Elements can be "translate"d in X and Y. */ /* "translate" is anot…" at bounding box center [543, 135] width 218 height 253
click at [504, 197] on div "} #imgC { /* Elements can be "translate"d in X and Y. */ /* "translate" is anot…" at bounding box center [543, 135] width 218 height 253
drag, startPoint x: 580, startPoint y: 199, endPoint x: 575, endPoint y: 199, distance: 5.0
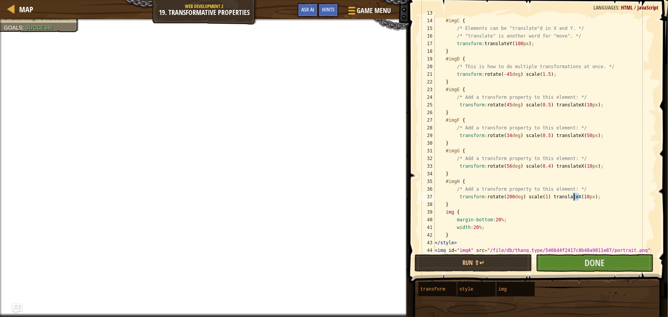
click at [575, 199] on div "} #imgC { /* Elements can be "translate"d in X and Y. */ /* "translate" is anot…" at bounding box center [543, 135] width 218 height 253
type textarea "transform: rotate(200deg) scale(1) translateX(-100px);"
click at [559, 258] on button "Done" at bounding box center [595, 263] width 118 height 18
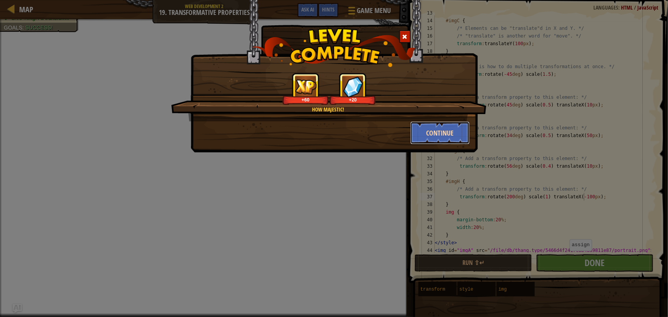
click at [444, 133] on button "Continue" at bounding box center [440, 132] width 59 height 23
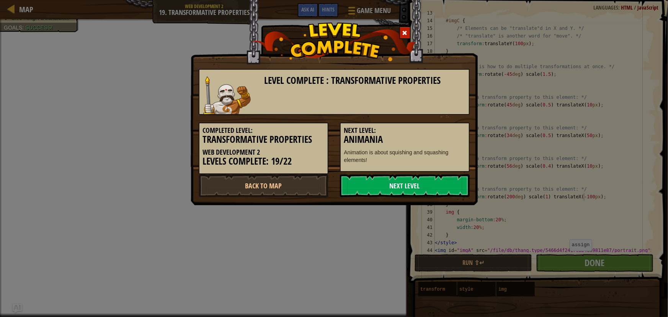
click at [408, 185] on link "Next Level" at bounding box center [405, 185] width 130 height 23
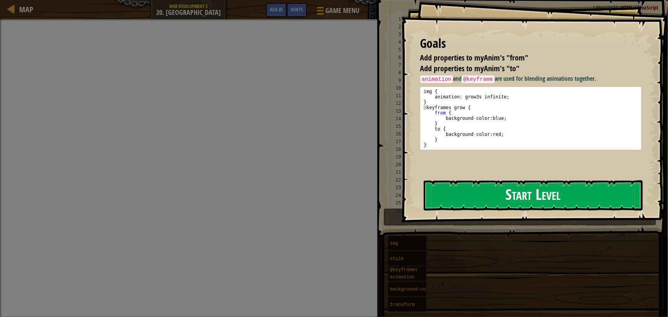
click at [496, 198] on button "Start Level" at bounding box center [533, 195] width 219 height 30
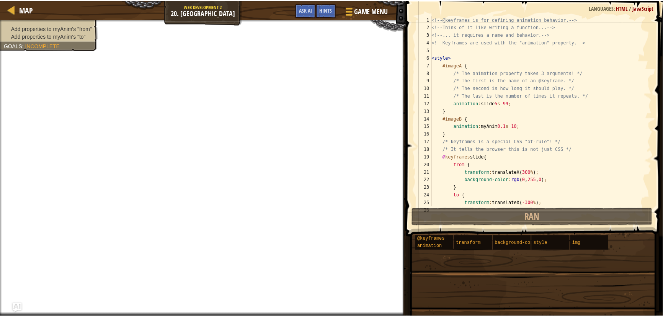
scroll to position [84, 0]
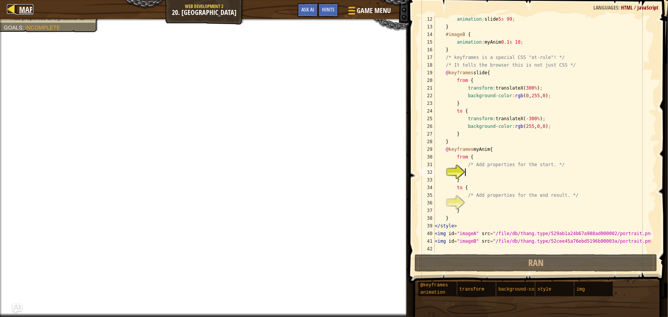
click at [29, 9] on span "Map" at bounding box center [26, 9] width 14 height 10
select select "en-[GEOGRAPHIC_DATA]"
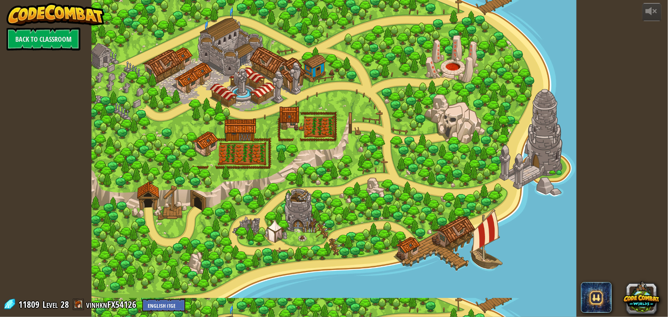
select select "en-[GEOGRAPHIC_DATA]"
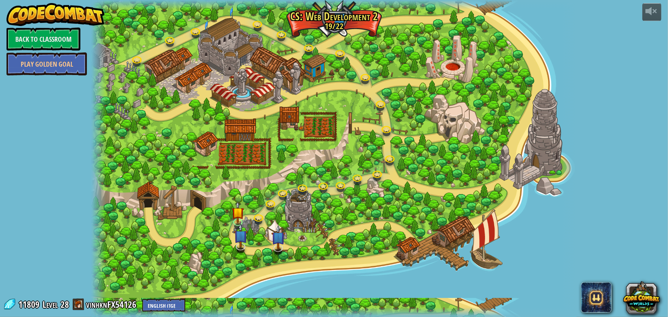
select select "en-[GEOGRAPHIC_DATA]"
drag, startPoint x: 502, startPoint y: 216, endPoint x: 503, endPoint y: 220, distance: 3.9
click at [503, 219] on div at bounding box center [334, 158] width 485 height 317
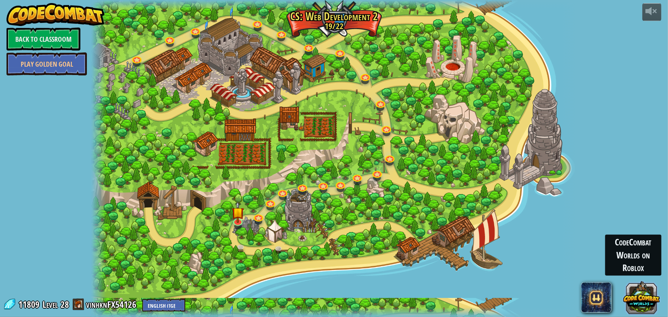
click at [648, 300] on button at bounding box center [642, 297] width 37 height 37
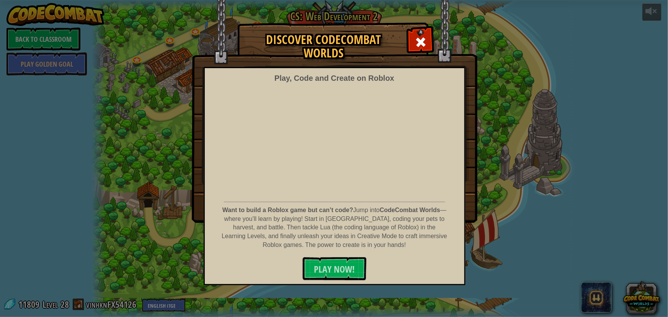
click at [420, 46] on span at bounding box center [421, 42] width 12 height 12
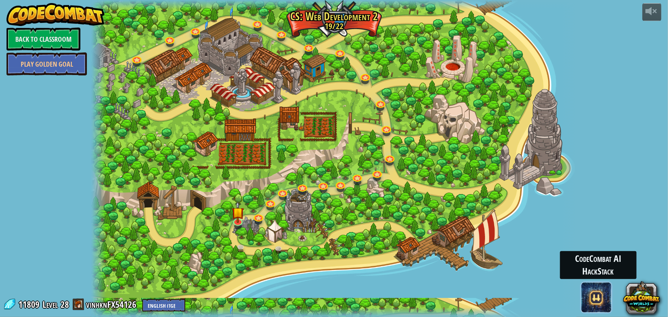
click at [595, 296] on span at bounding box center [596, 297] width 31 height 31
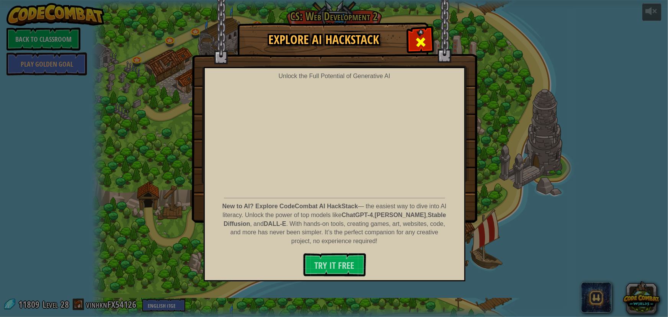
click at [416, 41] on span at bounding box center [421, 42] width 12 height 12
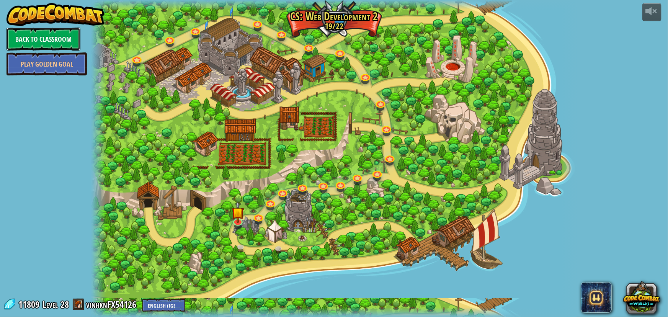
click at [39, 38] on link "Back to Classroom" at bounding box center [44, 39] width 74 height 23
